Goal: Task Accomplishment & Management: Use online tool/utility

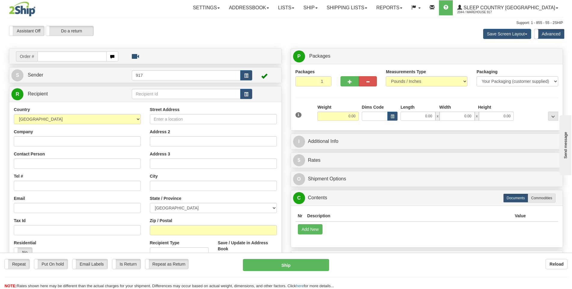
click at [85, 59] on input "text" at bounding box center [72, 56] width 69 height 10
click at [322, 10] on link "Ship" at bounding box center [310, 7] width 23 height 15
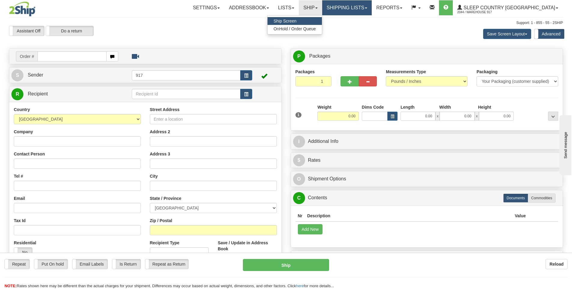
click at [364, 8] on link "Shipping lists" at bounding box center [347, 7] width 50 height 15
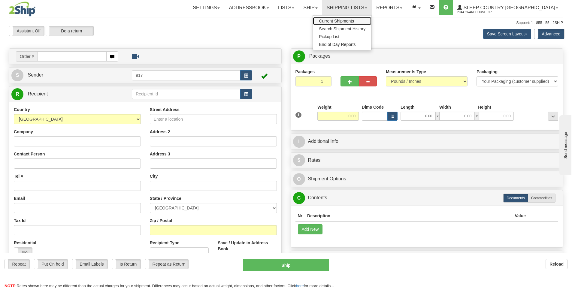
click at [354, 20] on span "Current Shipments" at bounding box center [336, 21] width 35 height 5
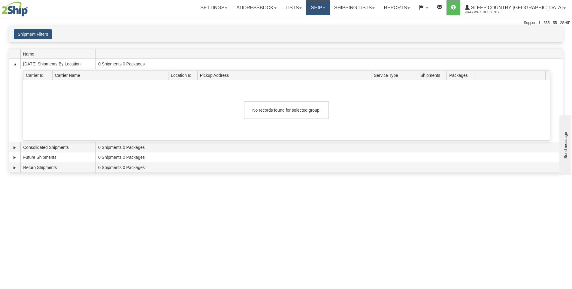
click at [329, 13] on link "Ship" at bounding box center [317, 7] width 23 height 15
click at [329, 18] on link "Ship Screen" at bounding box center [302, 21] width 54 height 8
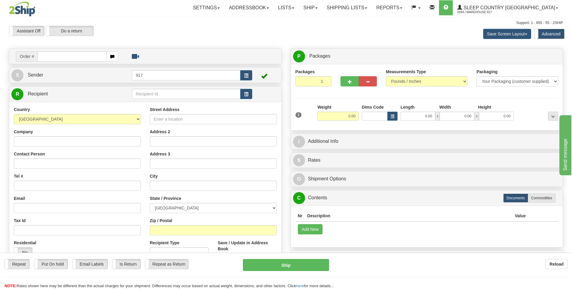
click at [93, 58] on input "text" at bounding box center [72, 56] width 69 height 10
type input "9000I163960"
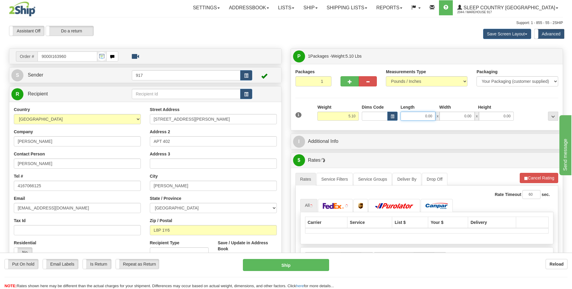
click at [417, 116] on input "0.00" at bounding box center [417, 116] width 35 height 9
type input "22.00"
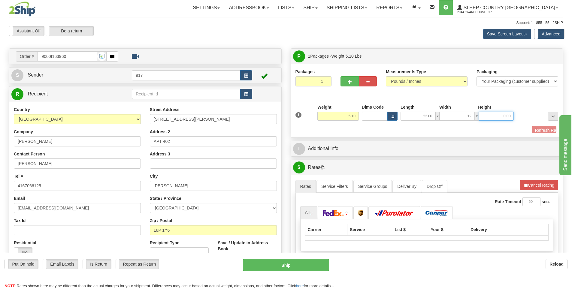
type input "12.00"
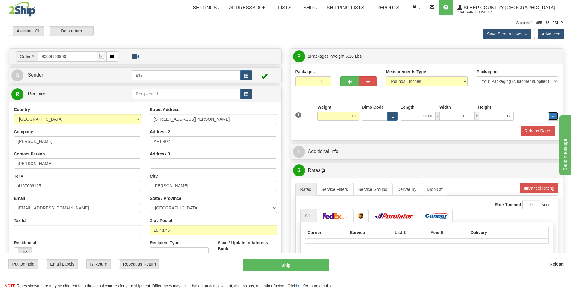
type input "12.00"
click at [545, 134] on button "Refresh Rates" at bounding box center [538, 131] width 35 height 10
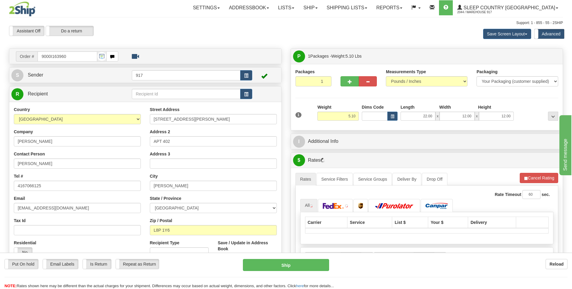
click at [372, 34] on div "Save Screen Layout Save Layout Reset to Default Standard Advanced" at bounding box center [450, 34] width 234 height 16
click at [369, 33] on div "Save Screen Layout Save Layout Reset to Default Standard Advanced" at bounding box center [450, 34] width 234 height 16
